Goal: Transaction & Acquisition: Purchase product/service

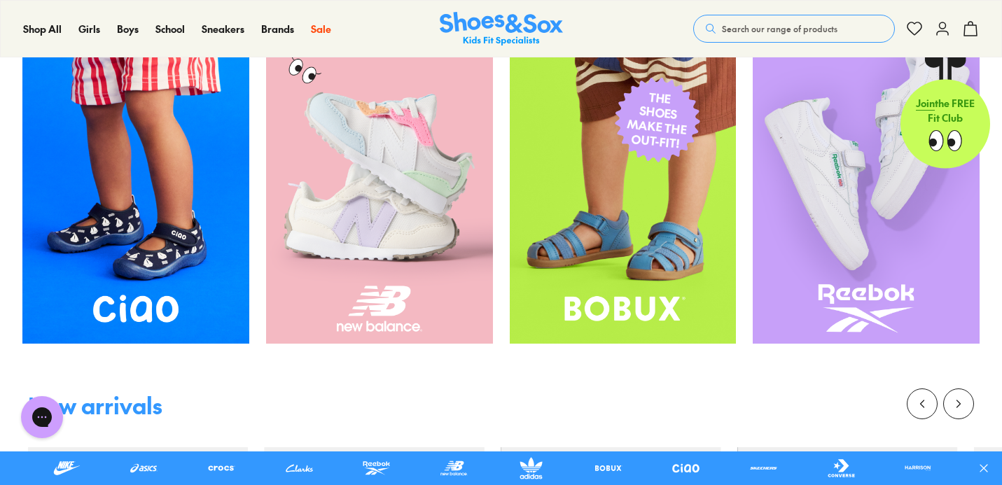
click at [371, 206] on img at bounding box center [379, 192] width 227 height 303
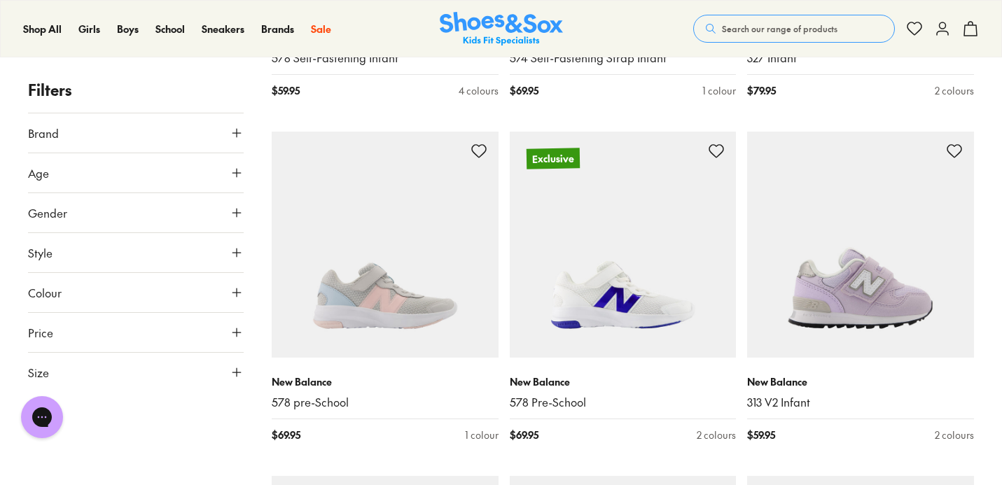
scroll to position [1577, 0]
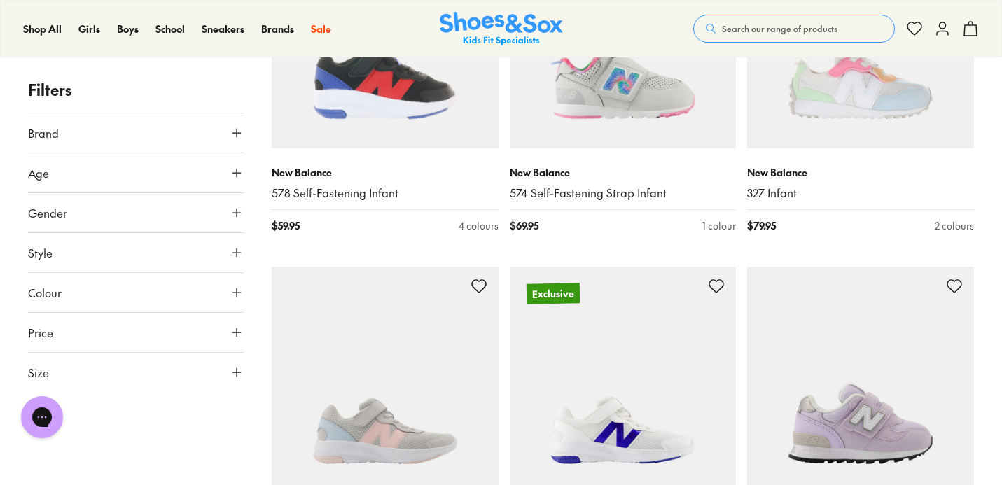
scroll to position [1025, 0]
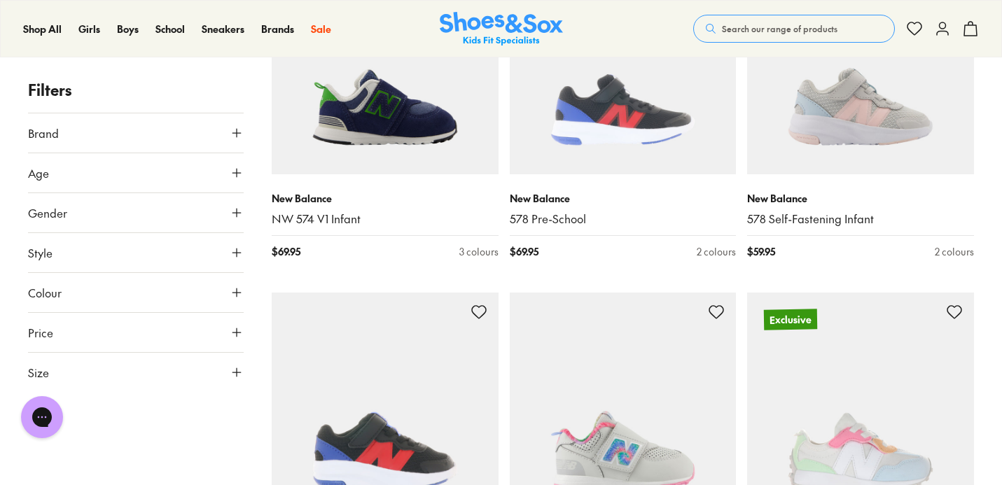
click at [233, 217] on icon at bounding box center [237, 213] width 14 height 14
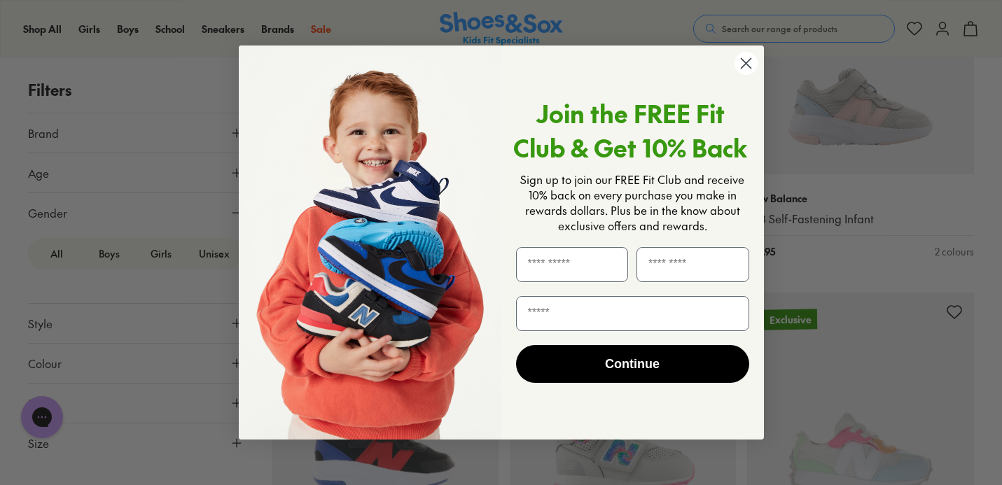
click at [745, 57] on circle "Close dialog" at bounding box center [745, 63] width 23 height 23
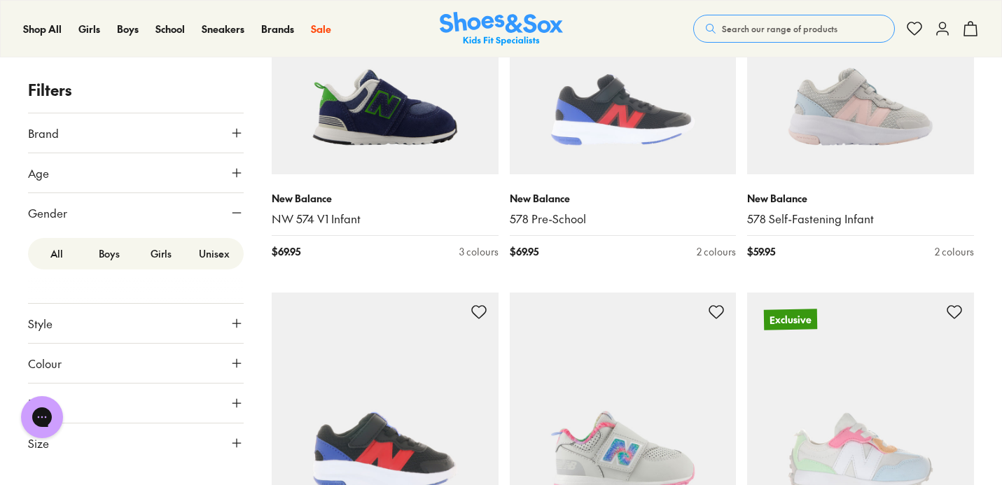
click at [158, 251] on label "Girls" at bounding box center [161, 254] width 53 height 26
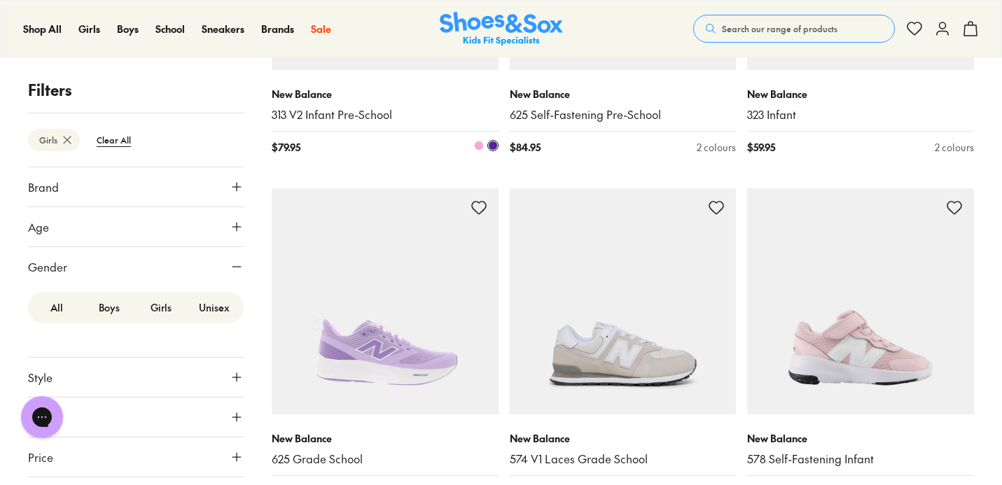
scroll to position [1649, 0]
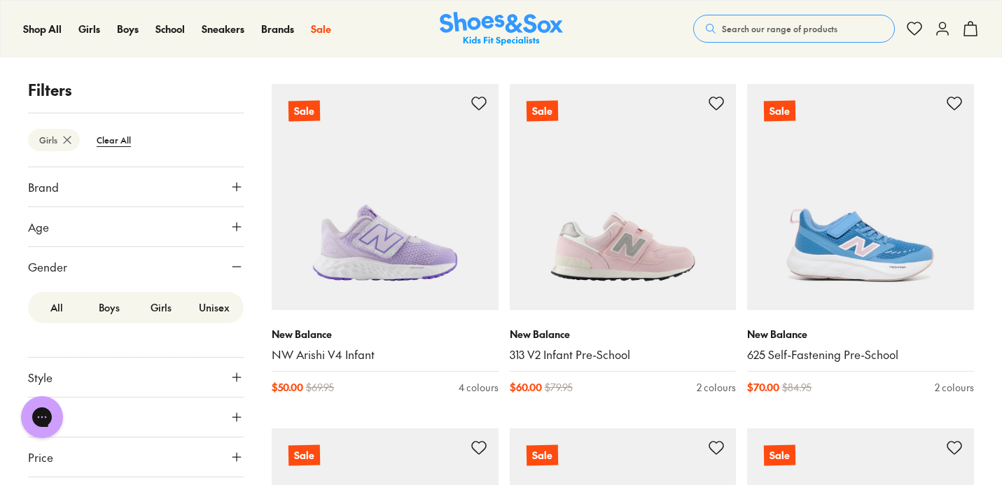
scroll to position [3647, 0]
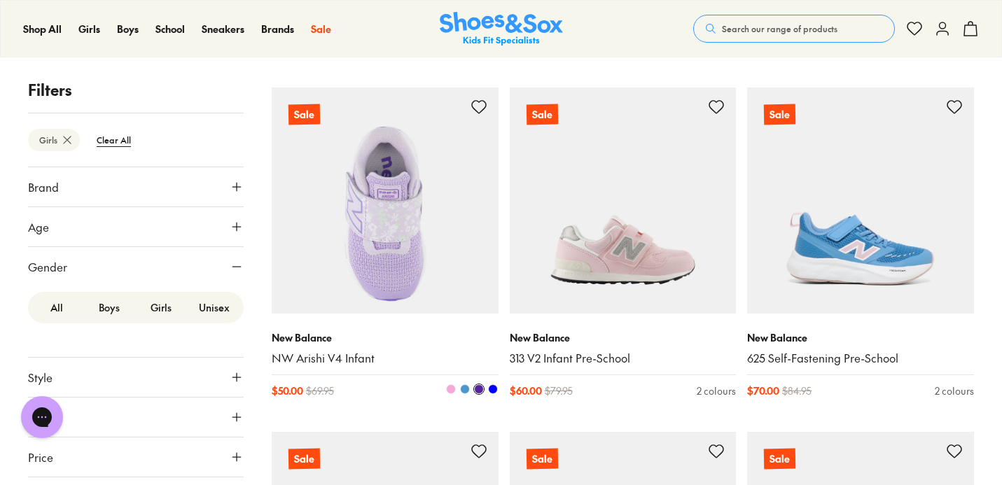
click at [419, 204] on img at bounding box center [385, 201] width 227 height 227
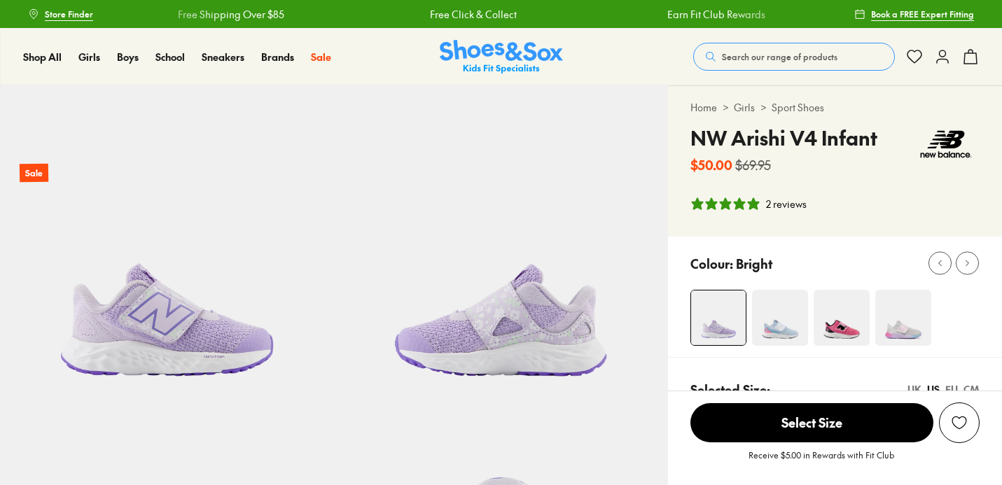
select select "*"
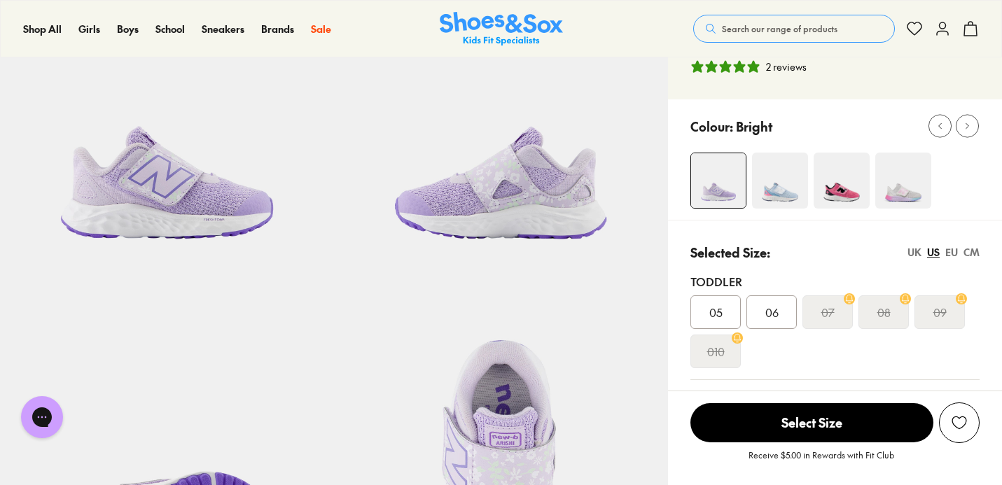
scroll to position [139, 0]
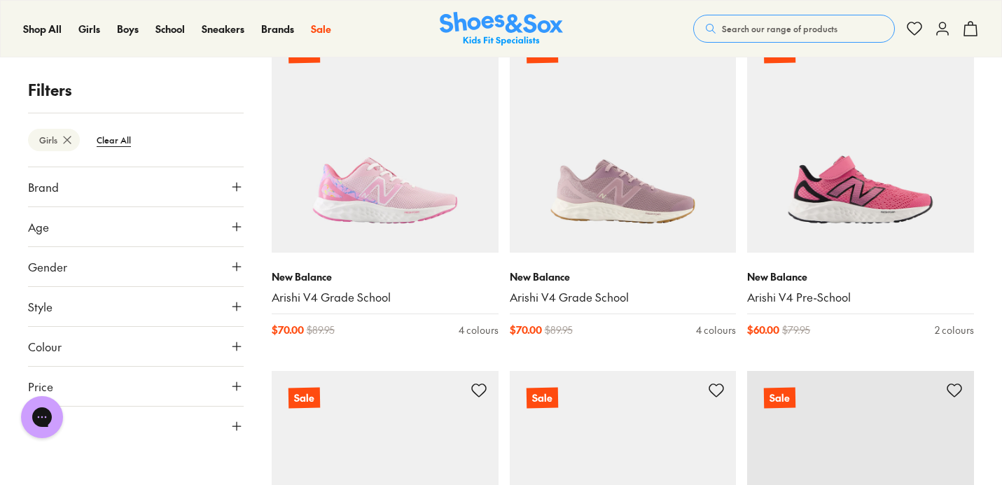
scroll to position [4067, 0]
